Goal: Task Accomplishment & Management: Complete application form

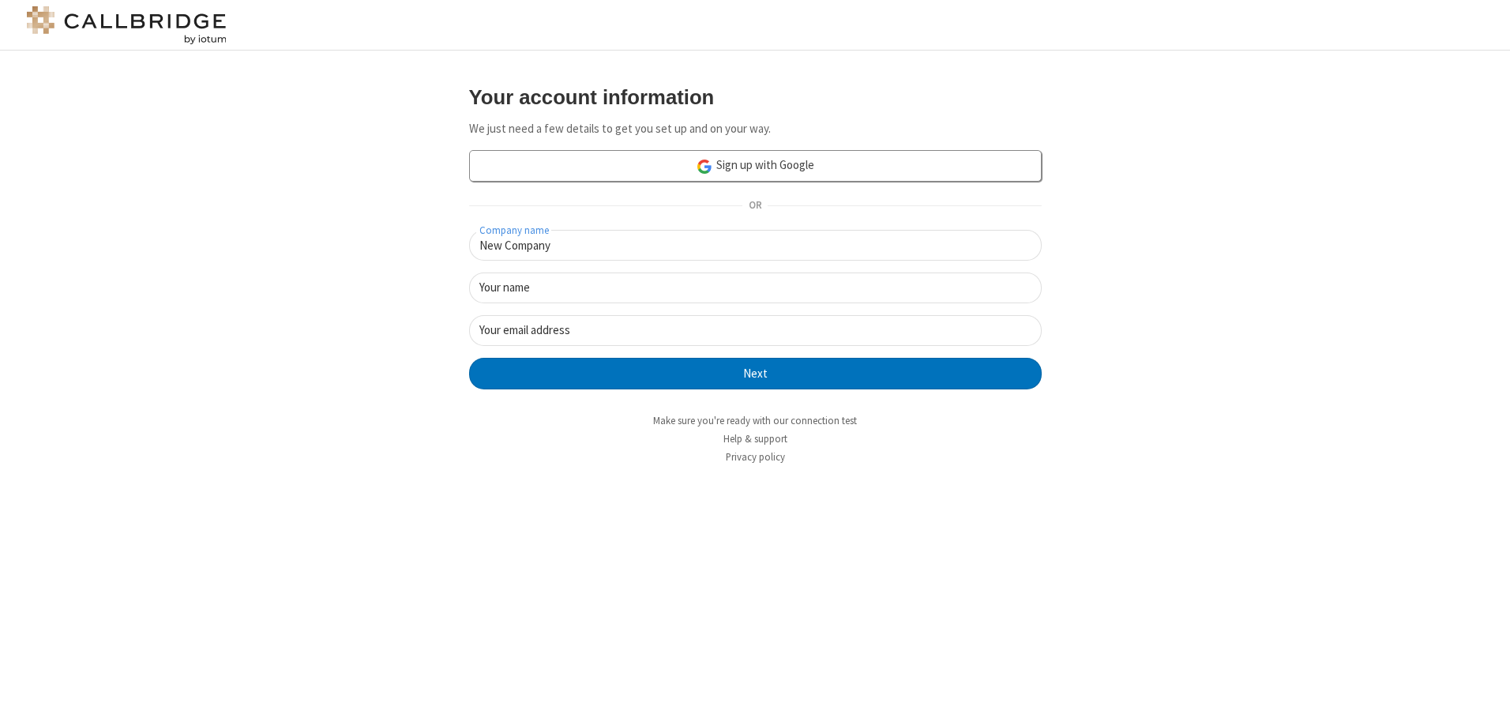
type input "New Company"
type input "New User"
type input "[EMAIL_ADDRESS][DOMAIN_NAME]"
click button "Next" at bounding box center [755, 374] width 573 height 32
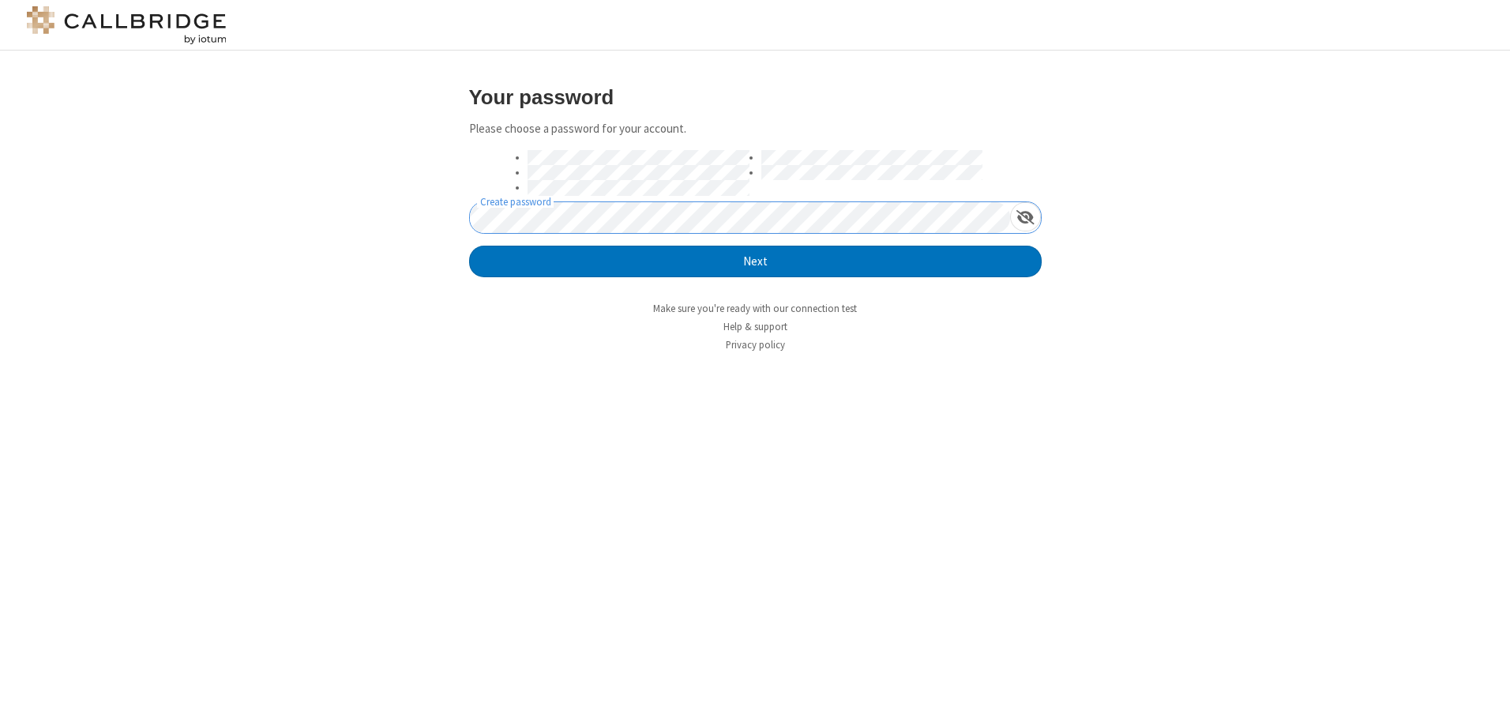
click at [469, 246] on button "Next" at bounding box center [755, 262] width 573 height 32
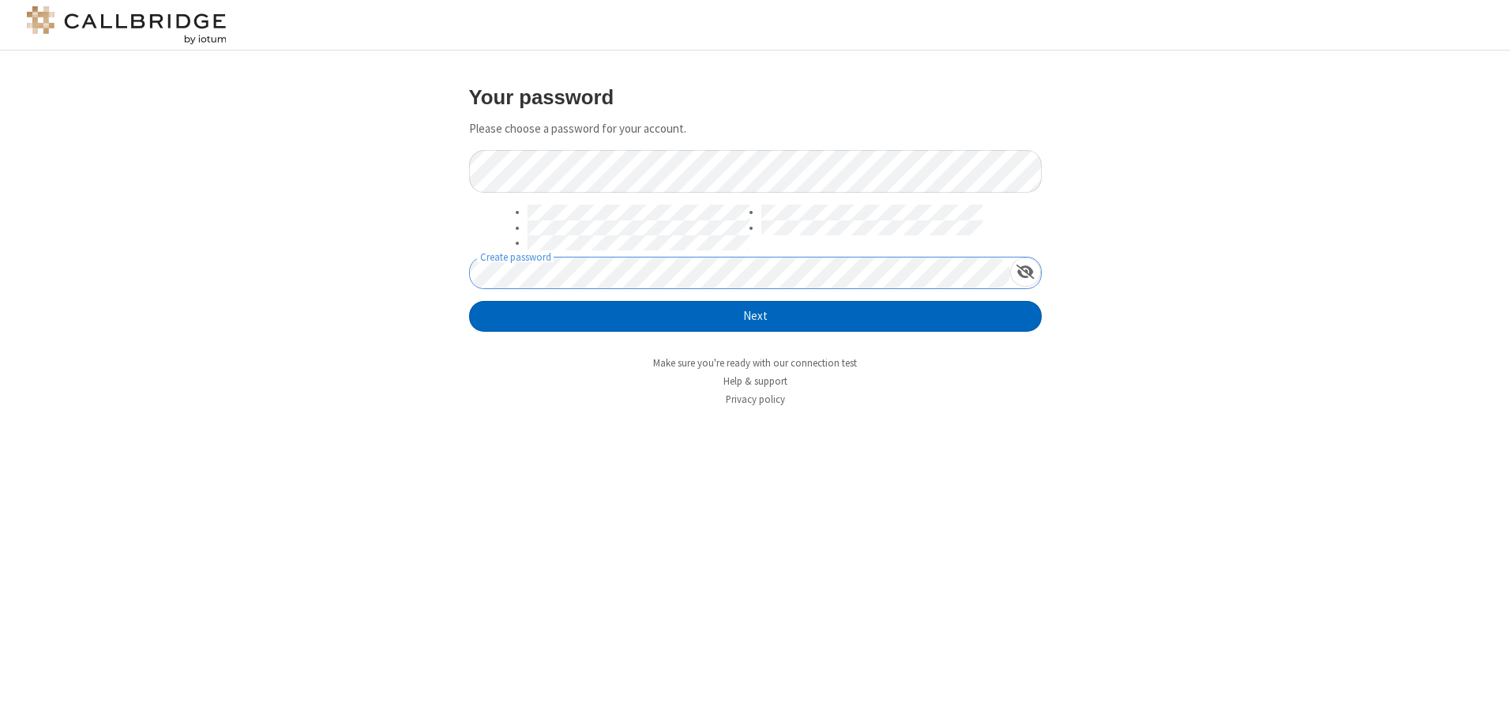
click at [755, 316] on button "Next" at bounding box center [755, 317] width 573 height 32
